Goal: Task Accomplishment & Management: Use online tool/utility

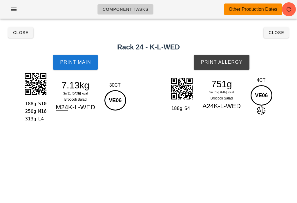
click at [277, 34] on span "Close" at bounding box center [277, 32] width 16 height 5
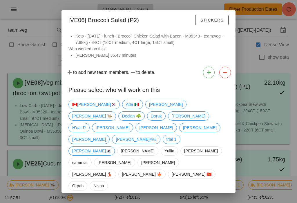
click at [2, 44] on div at bounding box center [148, 101] width 297 height 203
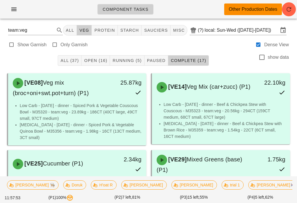
click at [15, 5] on button "button" at bounding box center [14, 9] width 19 height 10
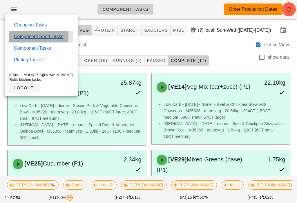
click at [27, 36] on link "Component Short Tasks" at bounding box center [38, 36] width 49 height 7
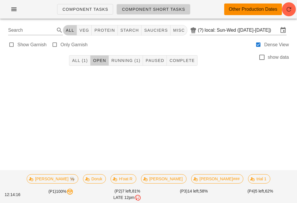
click at [139, 60] on span "Running (1)" at bounding box center [125, 60] width 29 height 5
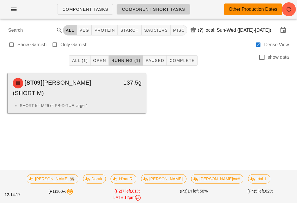
click at [105, 90] on div "[ST09] [PERSON_NAME] (SHORT M)" at bounding box center [60, 87] width 102 height 27
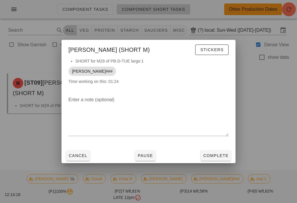
click at [144, 161] on button "Pause" at bounding box center [145, 155] width 20 height 10
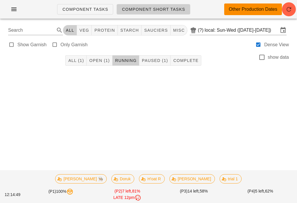
click at [69, 59] on button "All (1)" at bounding box center [75, 60] width 21 height 10
